Goal: Task Accomplishment & Management: Manage account settings

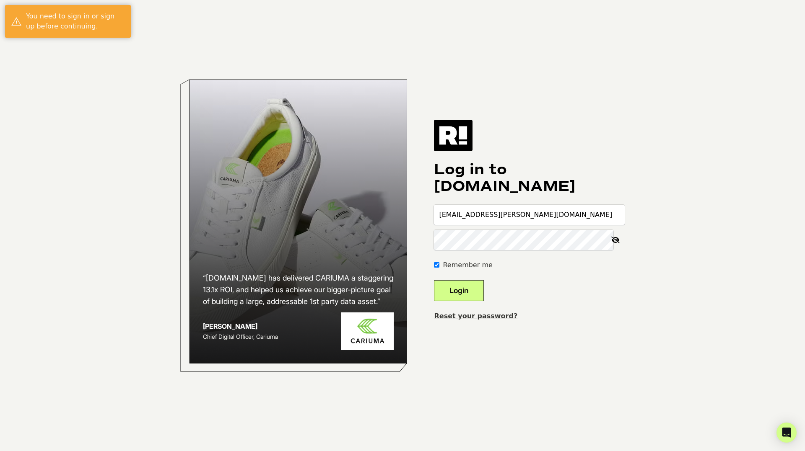
click at [477, 294] on button "Login" at bounding box center [459, 290] width 50 height 21
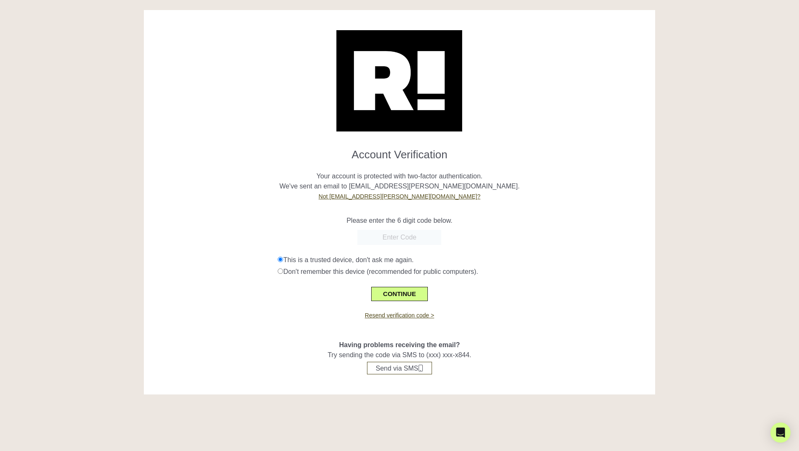
paste input "723303"
type input "723303"
click at [406, 296] on button "CONTINUE" at bounding box center [399, 294] width 56 height 14
